Goal: Task Accomplishment & Management: Manage account settings

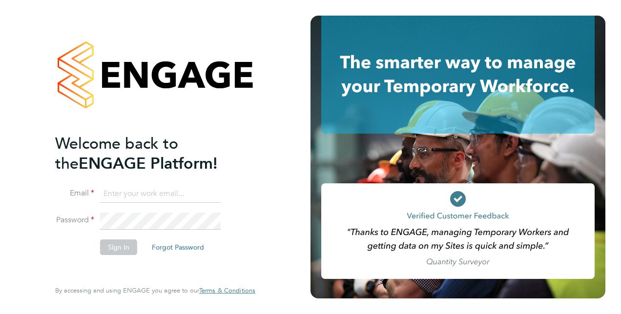
type input "calum.madden@vistry.co.uk"
click at [126, 246] on button "Sign In" at bounding box center [118, 248] width 37 height 16
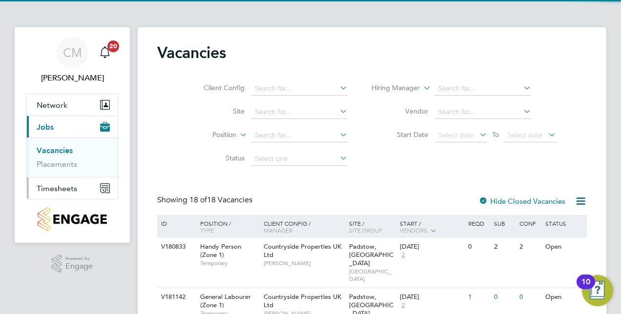
click at [68, 189] on span "Timesheets" at bounding box center [57, 188] width 41 height 9
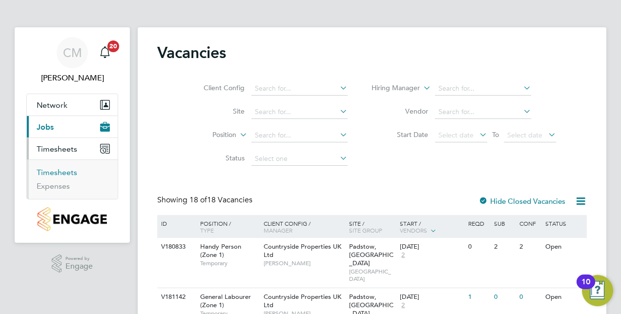
click at [64, 174] on link "Timesheets" at bounding box center [57, 172] width 41 height 9
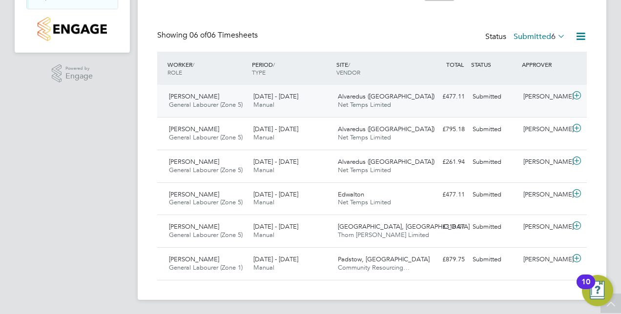
click at [576, 96] on icon at bounding box center [576, 96] width 12 height 8
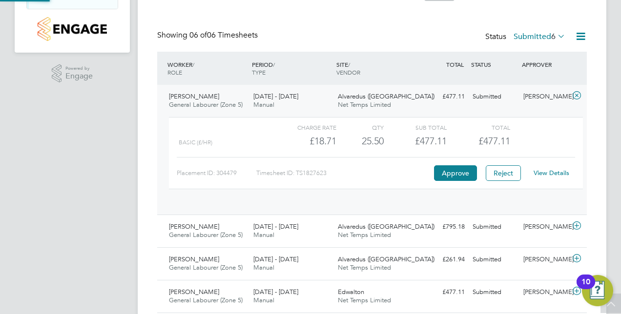
scroll to position [17, 95]
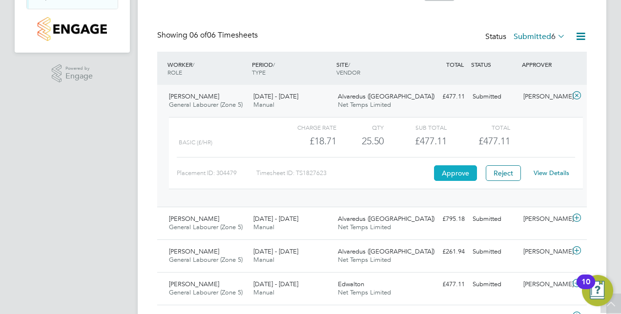
click at [460, 170] on button "Approve" at bounding box center [455, 173] width 43 height 16
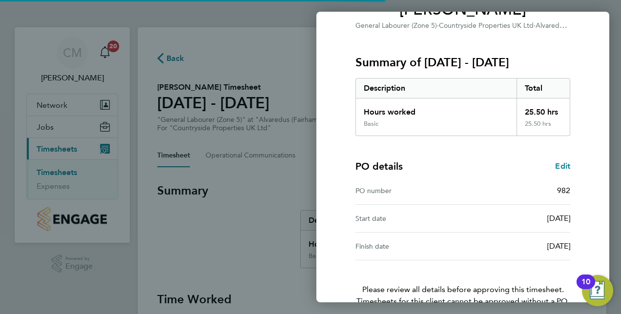
scroll to position [152, 0]
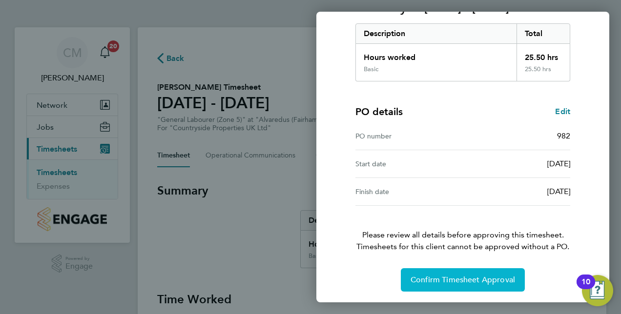
click at [490, 279] on span "Confirm Timesheet Approval" at bounding box center [462, 280] width 104 height 10
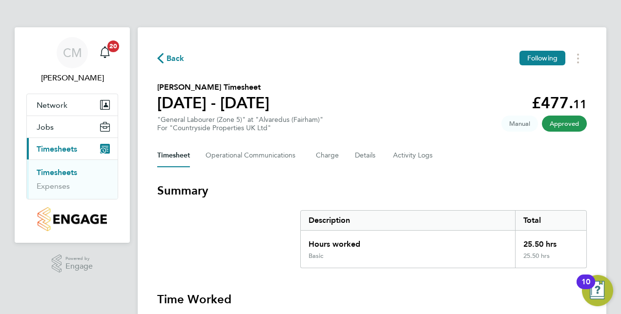
click at [69, 173] on link "Timesheets" at bounding box center [57, 172] width 41 height 9
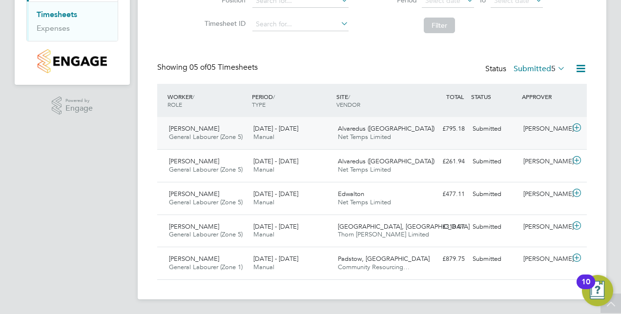
click at [579, 130] on icon at bounding box center [576, 128] width 12 height 8
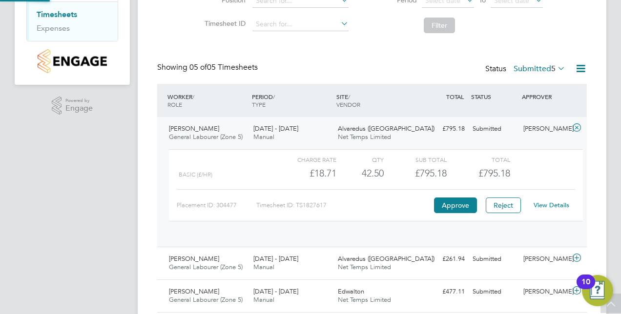
scroll to position [17, 95]
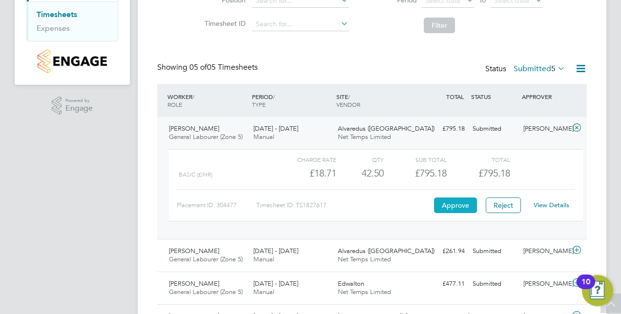
click at [459, 200] on button "Approve" at bounding box center [455, 206] width 43 height 16
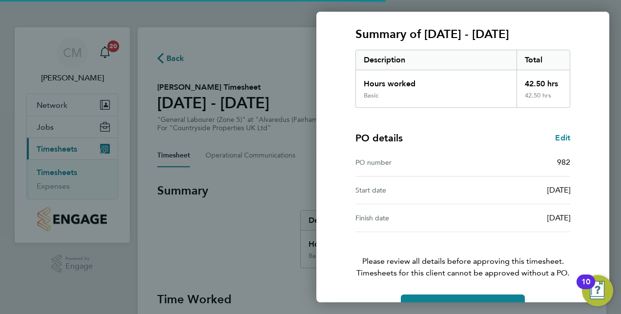
scroll to position [152, 0]
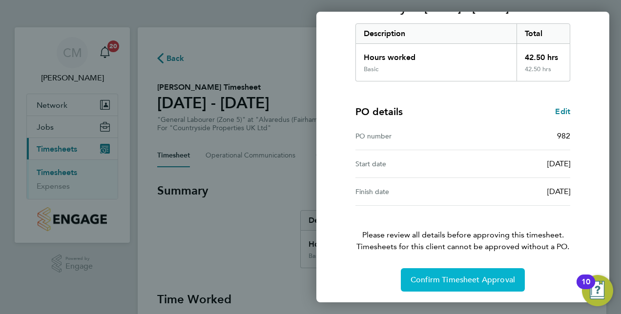
click at [481, 270] on button "Confirm Timesheet Approval" at bounding box center [463, 279] width 124 height 23
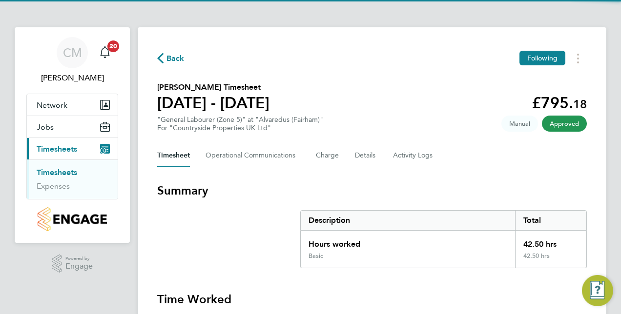
click at [67, 172] on link "Timesheets" at bounding box center [57, 172] width 41 height 9
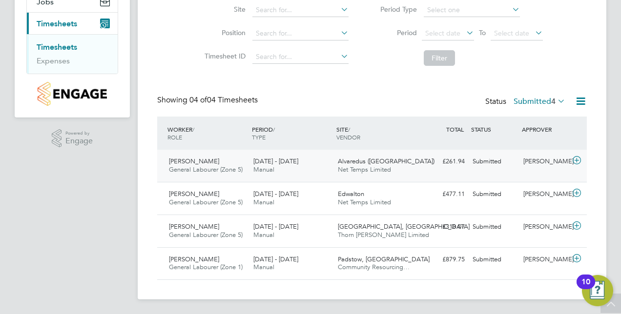
click at [580, 160] on icon at bounding box center [576, 161] width 12 height 8
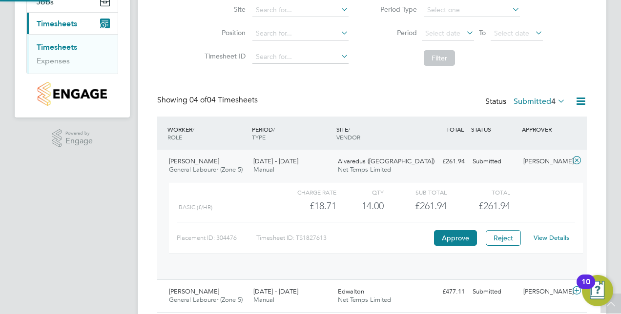
scroll to position [17, 95]
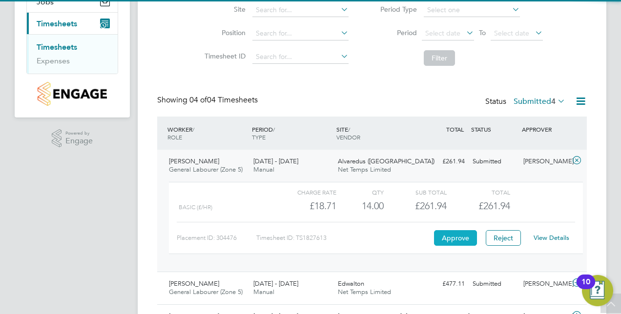
click at [446, 234] on button "Approve" at bounding box center [455, 238] width 43 height 16
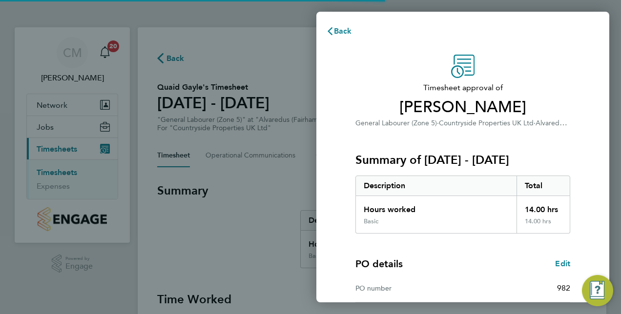
scroll to position [152, 0]
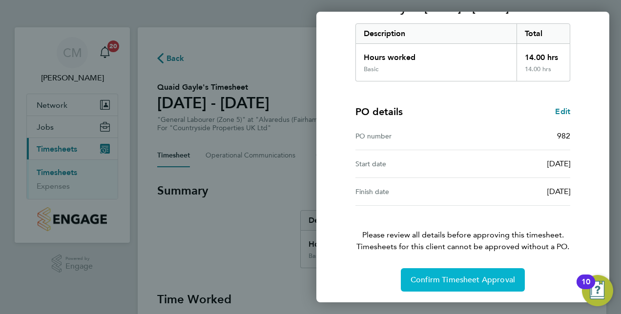
click at [468, 279] on span "Confirm Timesheet Approval" at bounding box center [462, 280] width 104 height 10
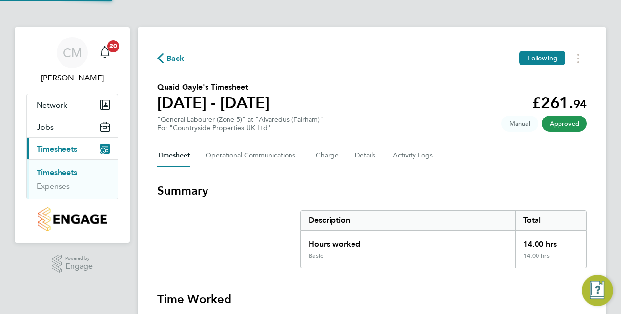
click at [46, 169] on link "Timesheets" at bounding box center [57, 172] width 41 height 9
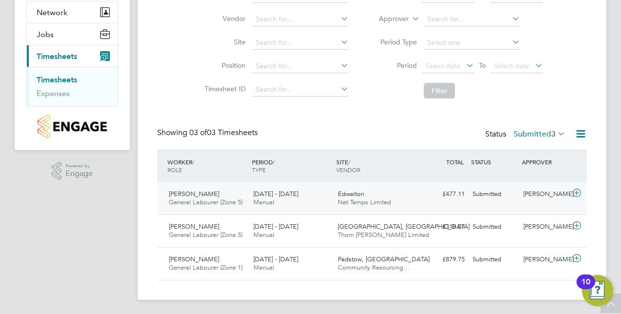
click at [575, 192] on icon at bounding box center [576, 193] width 12 height 8
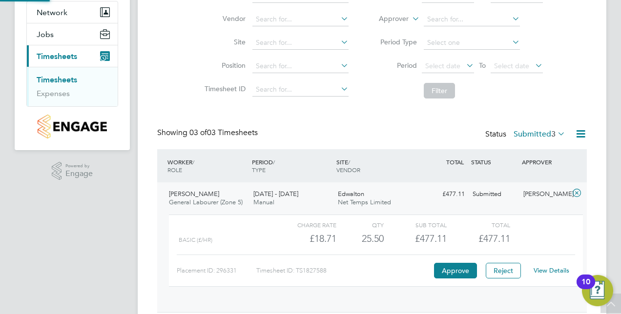
scroll to position [17, 95]
click at [458, 269] on button "Approve" at bounding box center [455, 271] width 43 height 16
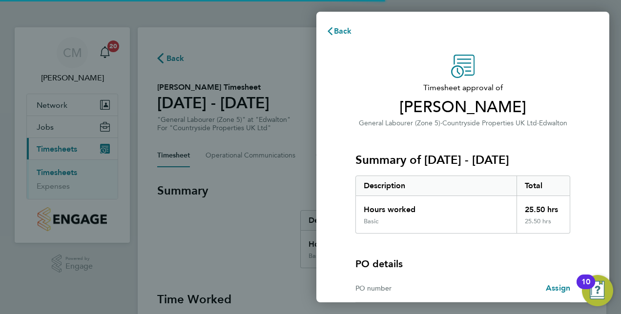
scroll to position [97, 0]
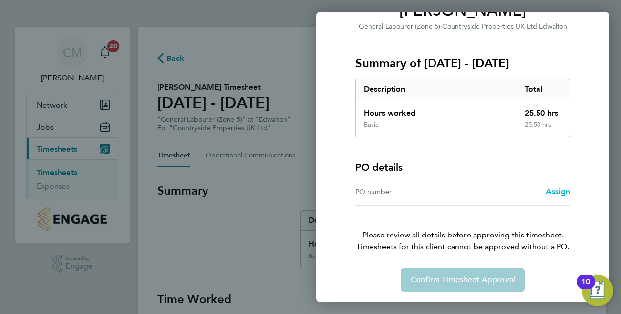
click at [555, 188] on span "Assign" at bounding box center [558, 191] width 24 height 9
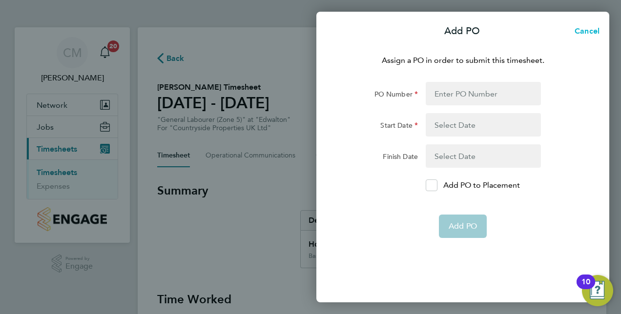
click at [584, 32] on span "Cancel" at bounding box center [585, 30] width 28 height 9
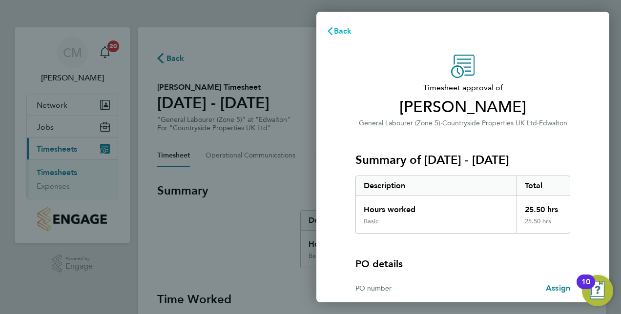
click at [333, 31] on icon "button" at bounding box center [330, 31] width 8 height 8
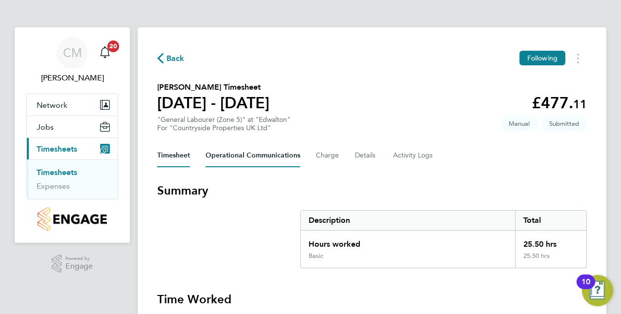
click at [274, 152] on Communications-tab "Operational Communications" at bounding box center [252, 155] width 95 height 23
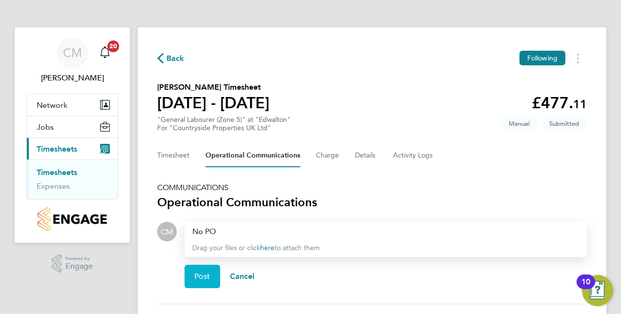
click at [206, 276] on span "Post" at bounding box center [202, 277] width 16 height 10
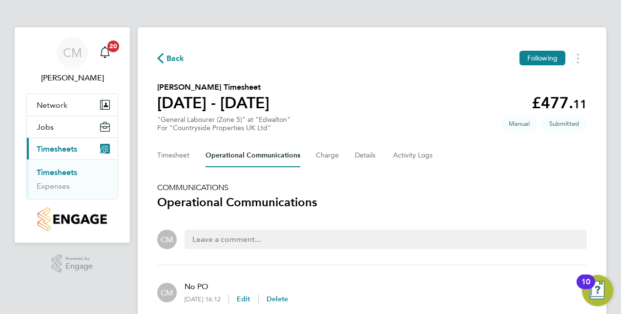
click at [59, 171] on link "Timesheets" at bounding box center [57, 172] width 41 height 9
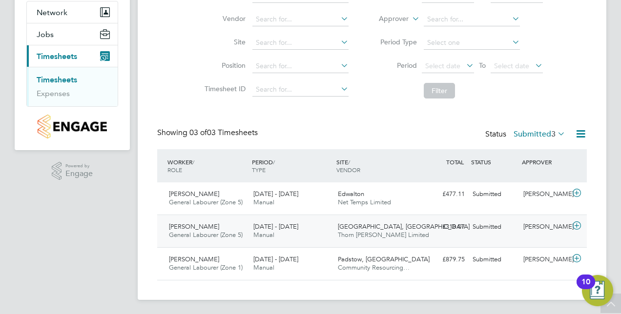
click at [573, 224] on icon at bounding box center [576, 226] width 12 height 8
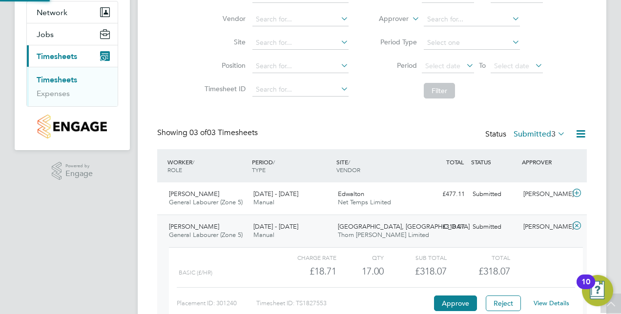
scroll to position [17, 95]
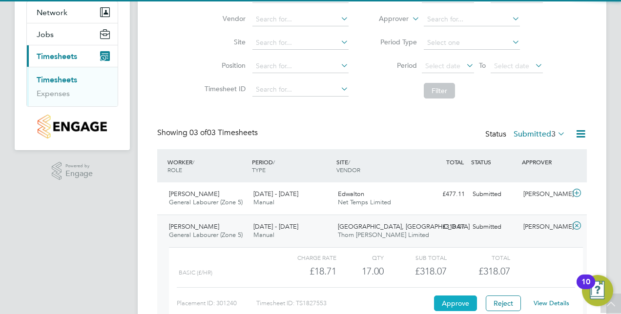
click at [452, 297] on button "Approve" at bounding box center [455, 304] width 43 height 16
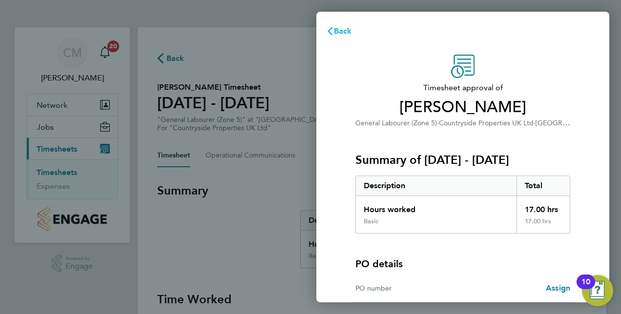
click at [362, 31] on app-form-button "Back" at bounding box center [340, 31] width 49 height 20
click at [346, 32] on span "Back" at bounding box center [343, 30] width 18 height 9
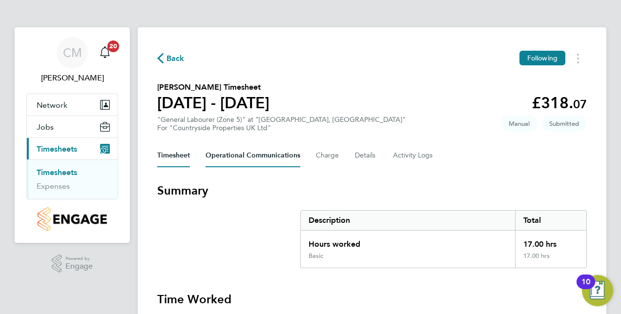
click at [252, 155] on Communications-tab "Operational Communications" at bounding box center [252, 155] width 95 height 23
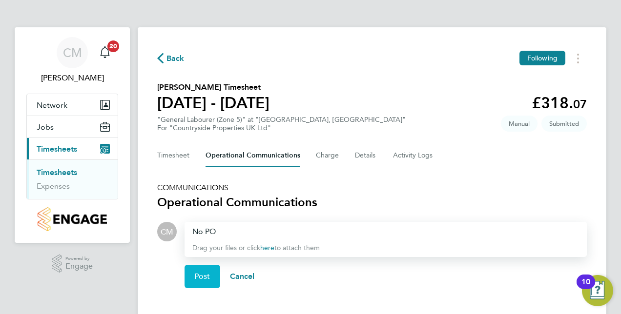
click at [204, 278] on span "Post" at bounding box center [202, 277] width 16 height 10
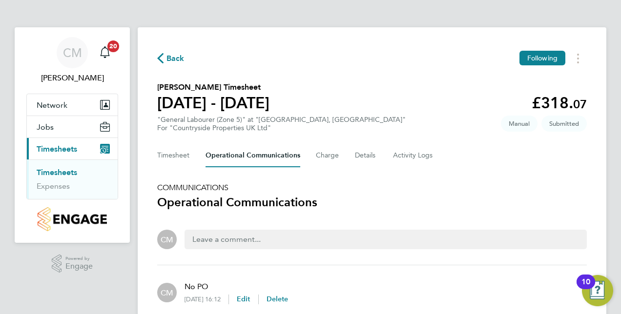
click at [68, 171] on link "Timesheets" at bounding box center [57, 172] width 41 height 9
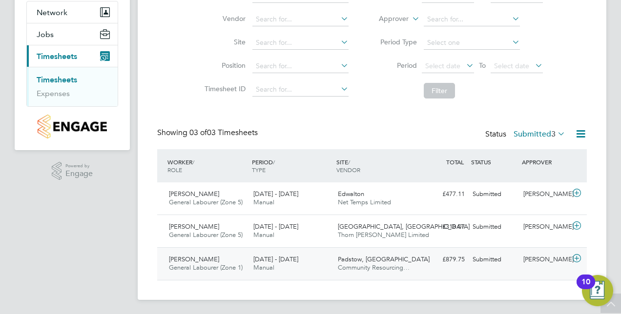
click at [580, 255] on icon at bounding box center [576, 259] width 12 height 8
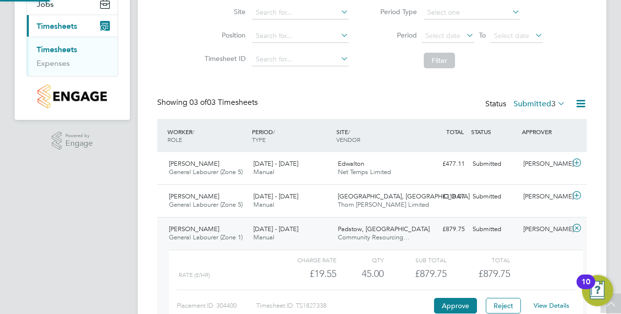
scroll to position [183, 0]
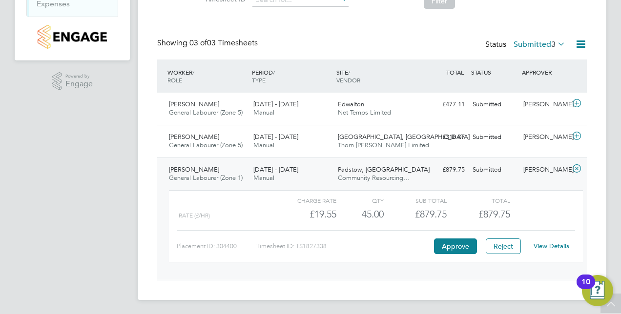
click at [461, 254] on div "Charge rate QTY Sub Total Total rate (£/HR) £19.55 45 45.00 45 £879.75 £879.75 …" at bounding box center [376, 226] width 414 height 72
click at [461, 253] on div "Placement ID: 304400 Timesheet ID: TS1827338 Approve Reject View Details" at bounding box center [376, 242] width 398 height 24
click at [463, 251] on button "Approve" at bounding box center [455, 247] width 43 height 16
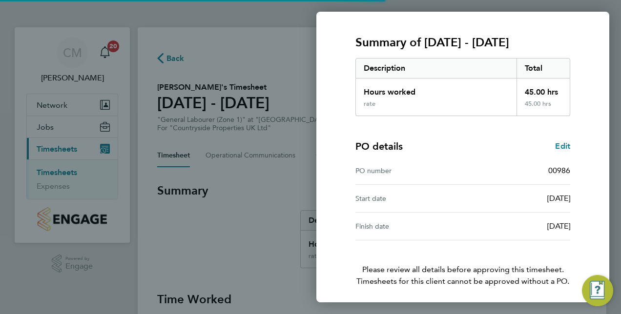
scroll to position [152, 0]
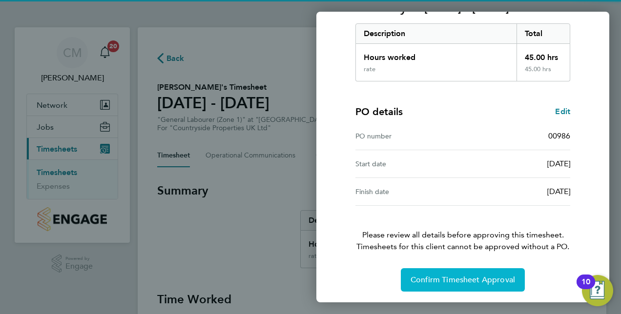
click at [474, 273] on button "Confirm Timesheet Approval" at bounding box center [463, 279] width 124 height 23
